Goal: Task Accomplishment & Management: Manage account settings

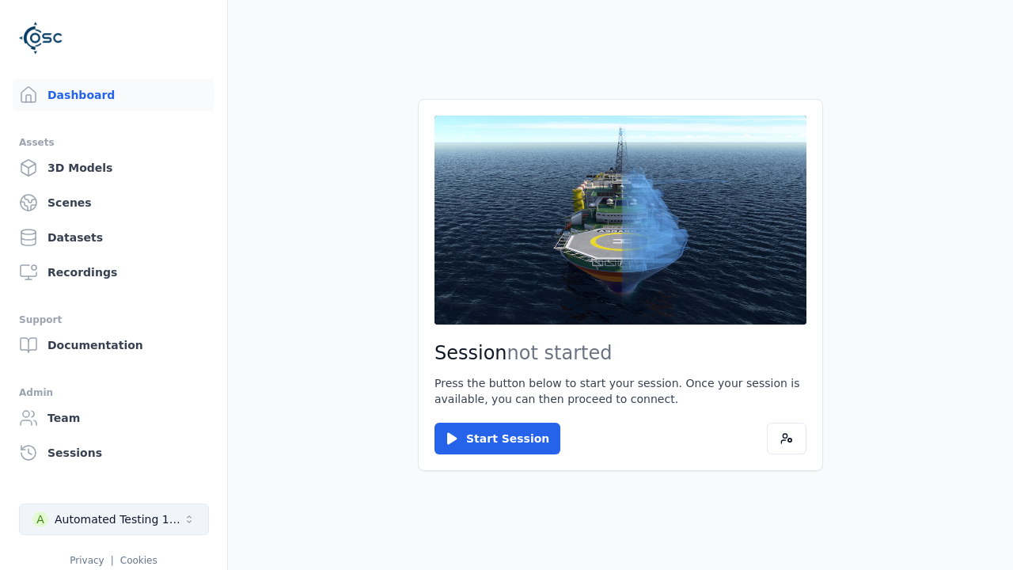
click at [114, 519] on div "Automated Testing 1 - Playwright" at bounding box center [119, 519] width 128 height 16
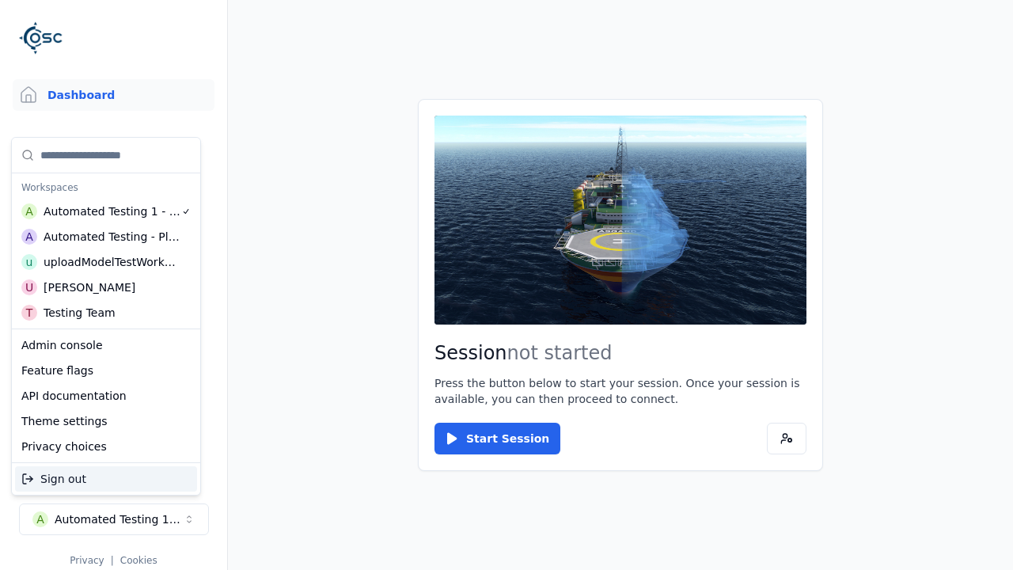
click at [106, 237] on div "Automated Testing - Playwright" at bounding box center [112, 237] width 137 height 16
click at [506, 285] on html "Support Dashboard Assets 3D Models Scenes Datasets Recordings Support Documenta…" at bounding box center [506, 285] width 1013 height 570
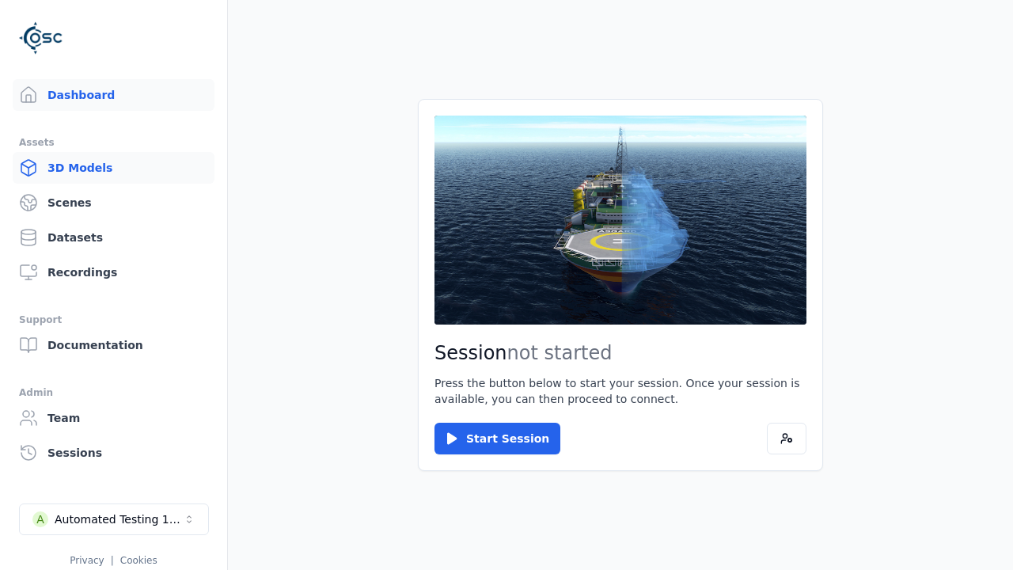
click at [113, 168] on link "3D Models" at bounding box center [114, 168] width 202 height 32
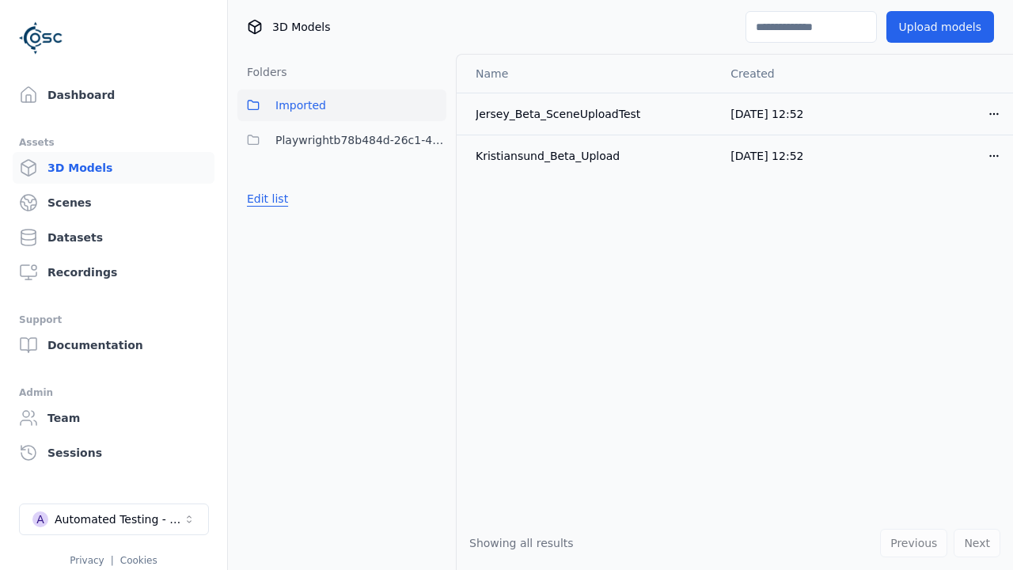
click at [267, 199] on button "Edit list" at bounding box center [267, 198] width 60 height 28
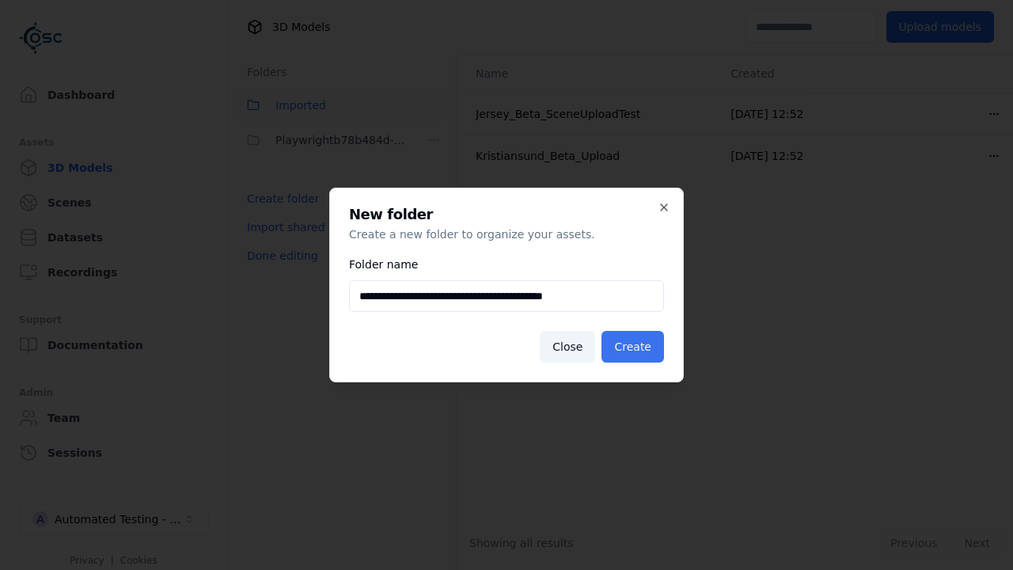
type input "**********"
click at [632, 347] on button "Create" at bounding box center [632, 347] width 63 height 32
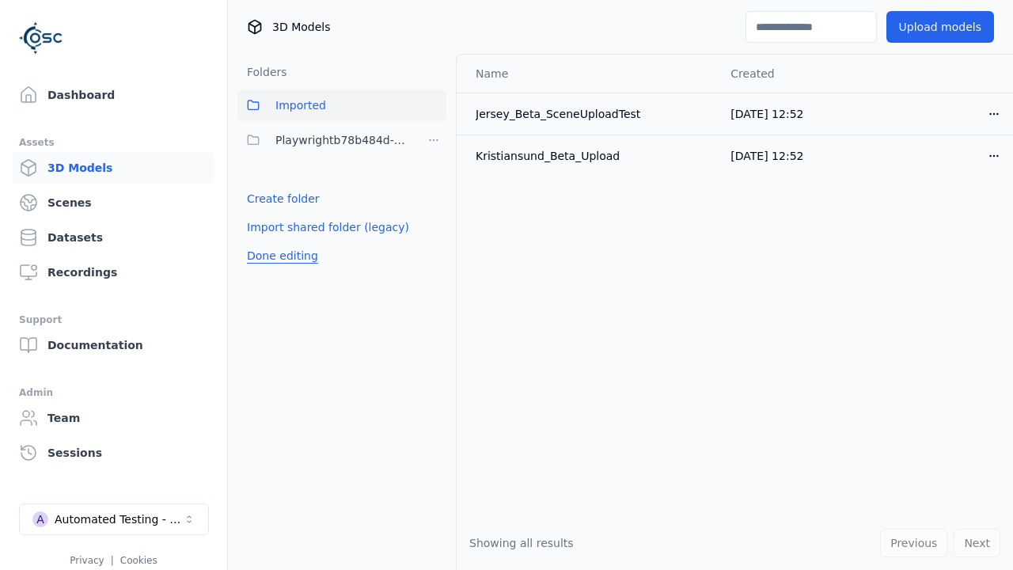
click at [282, 270] on button "Done editing" at bounding box center [282, 255] width 90 height 28
click at [267, 241] on button "Done editing" at bounding box center [282, 255] width 90 height 28
click at [434, 175] on html "Support Dashboard Assets 3D Models Scenes Datasets Recordings Support Documenta…" at bounding box center [506, 285] width 1013 height 570
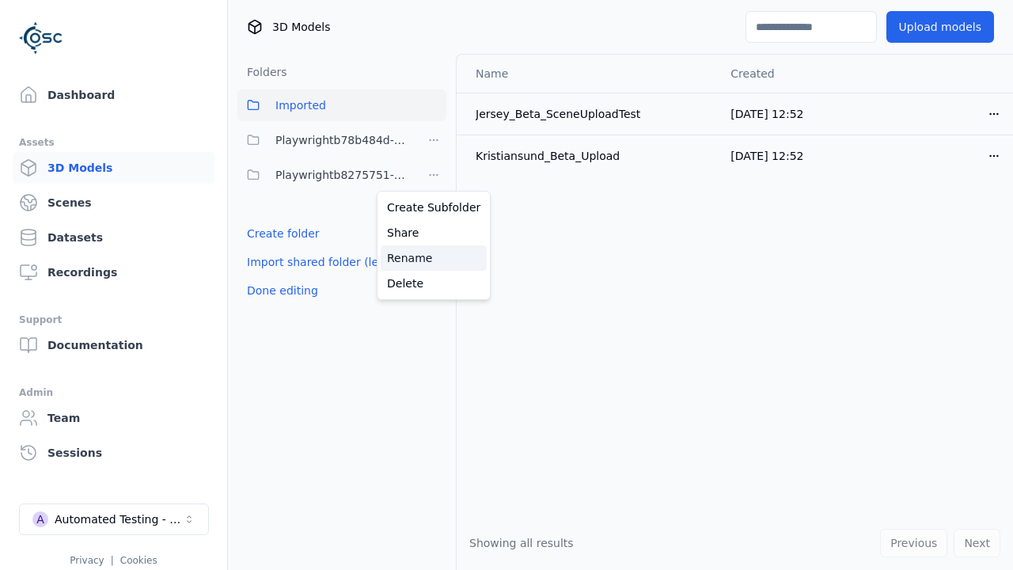
click at [434, 258] on div "Rename" at bounding box center [434, 257] width 106 height 25
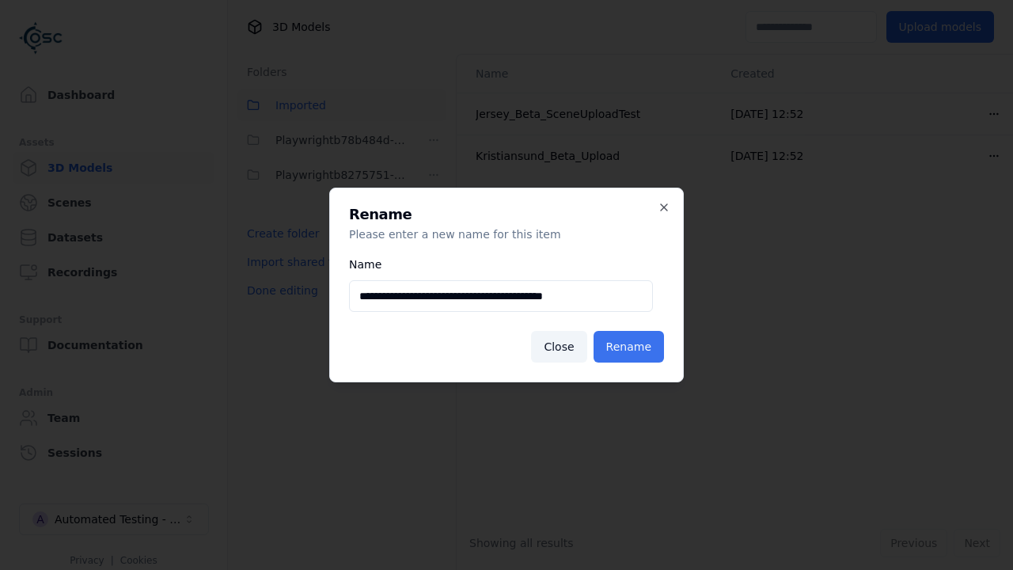
click at [501, 296] on input "**********" at bounding box center [501, 296] width 304 height 32
type input "**********"
click at [628, 347] on button "Rename" at bounding box center [628, 347] width 70 height 32
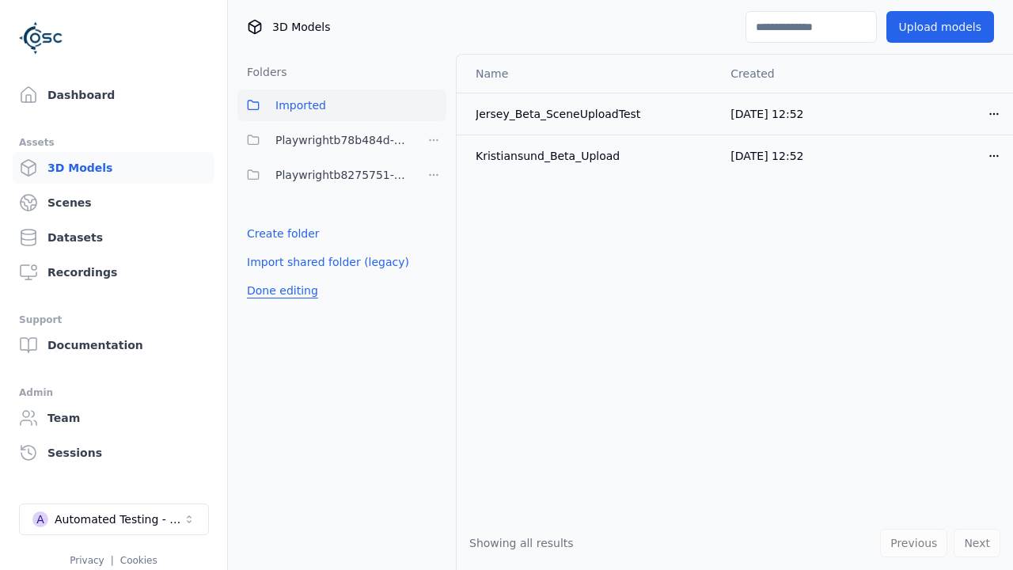
click at [282, 290] on button "Done editing" at bounding box center [282, 290] width 90 height 28
click at [267, 276] on button "Done editing" at bounding box center [282, 290] width 90 height 28
click at [434, 140] on html "Support Dashboard Assets 3D Models Scenes Datasets Recordings Support Documenta…" at bounding box center [506, 285] width 1013 height 570
click at [434, 248] on div "Delete" at bounding box center [434, 248] width 106 height 25
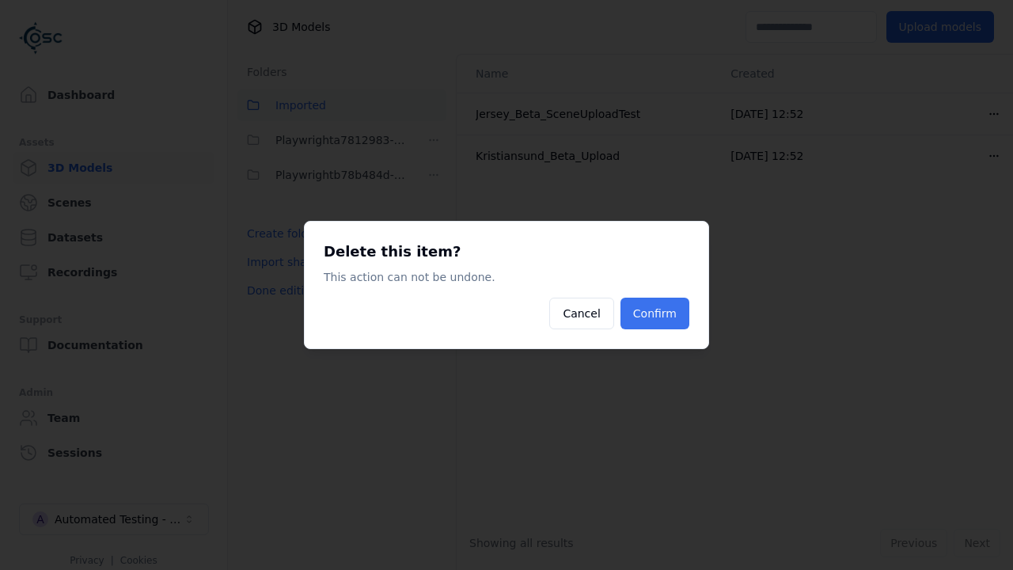
click at [654, 313] on button "Confirm" at bounding box center [654, 314] width 69 height 32
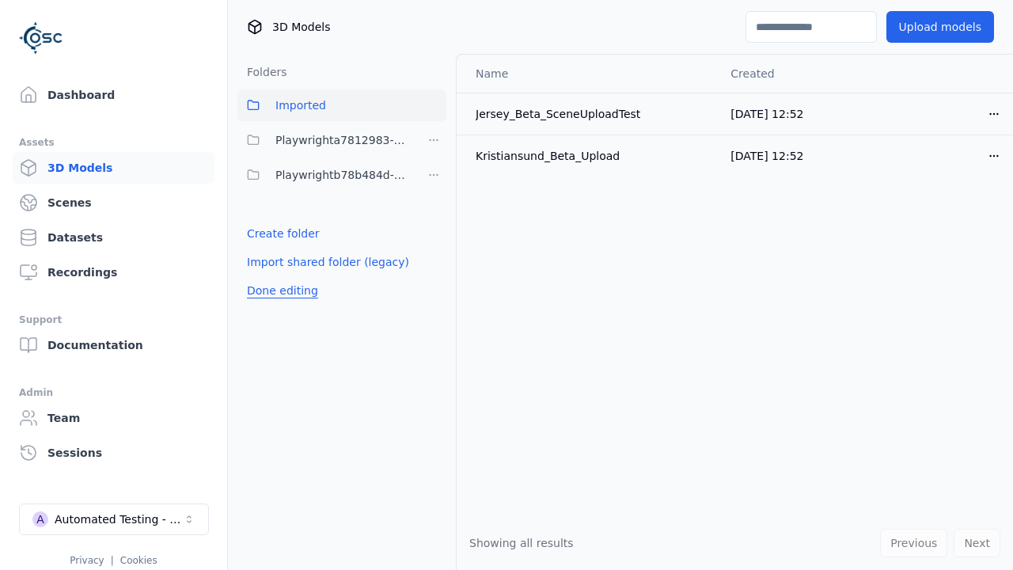
click at [282, 290] on button "Done editing" at bounding box center [282, 290] width 90 height 28
